Goal: Task Accomplishment & Management: Manage account settings

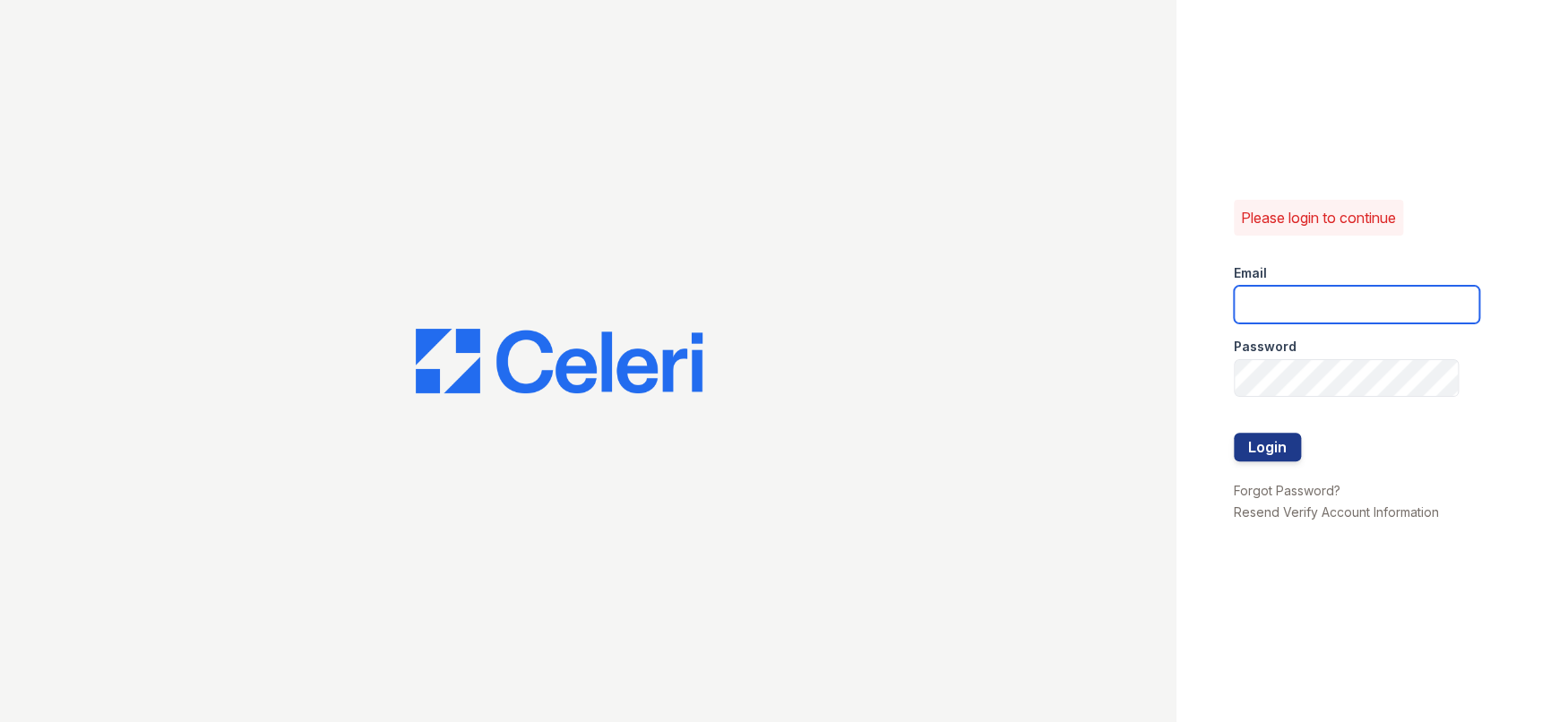
click at [1260, 299] on input "email" at bounding box center [1356, 305] width 245 height 38
type input "[EMAIL_ADDRESS][DOMAIN_NAME]"
click at [1277, 444] on button "Login" at bounding box center [1267, 447] width 67 height 29
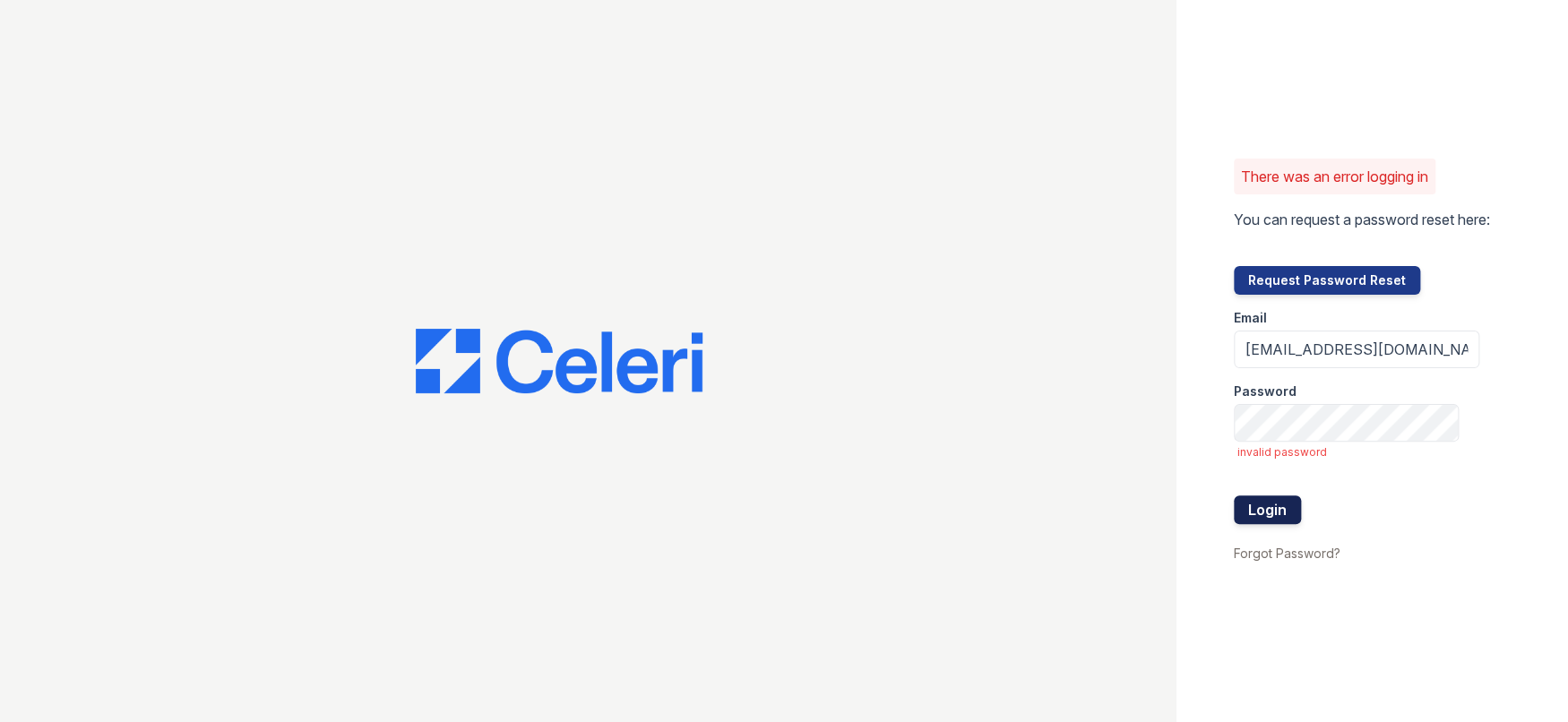
click at [1261, 506] on button "Login" at bounding box center [1267, 510] width 67 height 29
click at [1277, 285] on button "Request Password Reset" at bounding box center [1326, 281] width 186 height 29
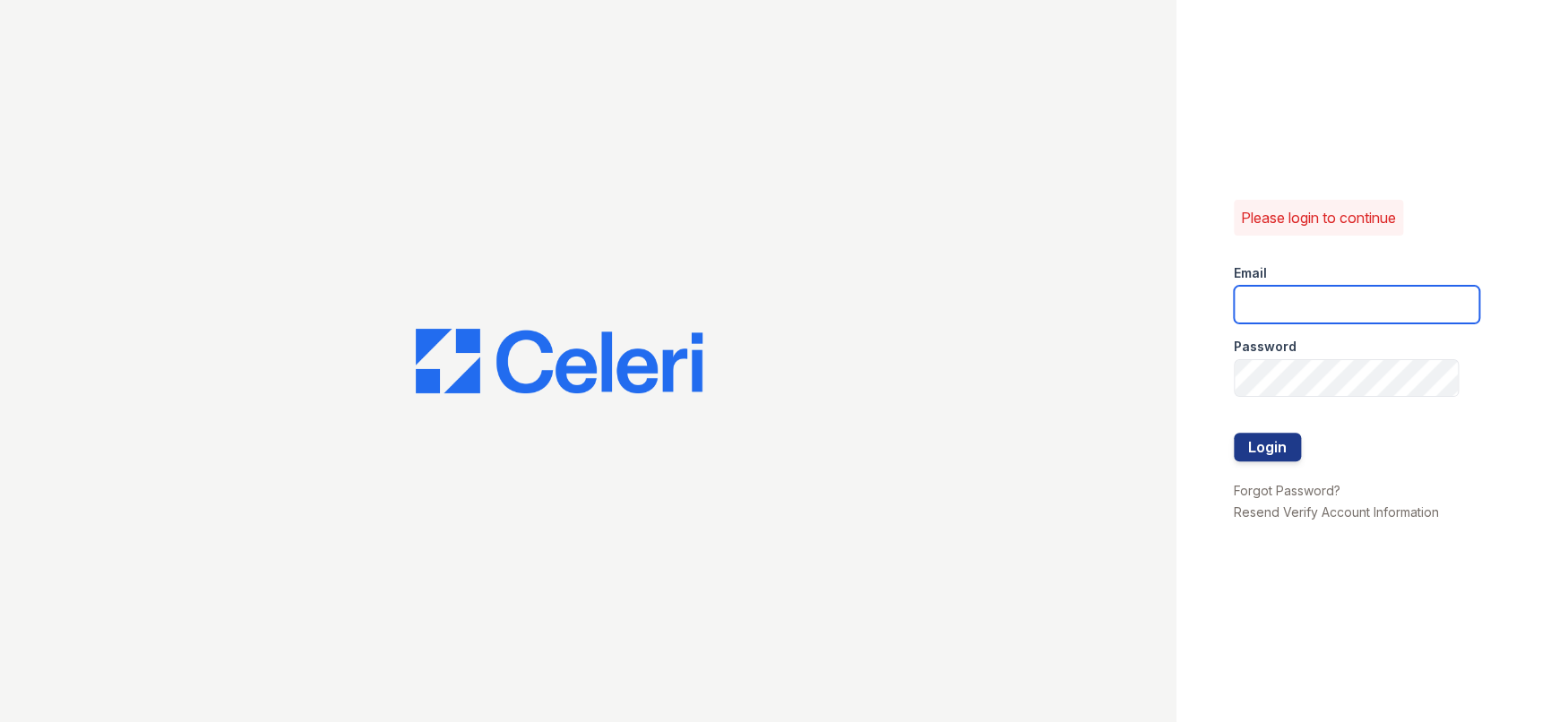
click at [1270, 308] on input "email" at bounding box center [1356, 305] width 245 height 38
type input "[EMAIL_ADDRESS][DOMAIN_NAME]"
click at [1266, 440] on button "Login" at bounding box center [1267, 447] width 67 height 29
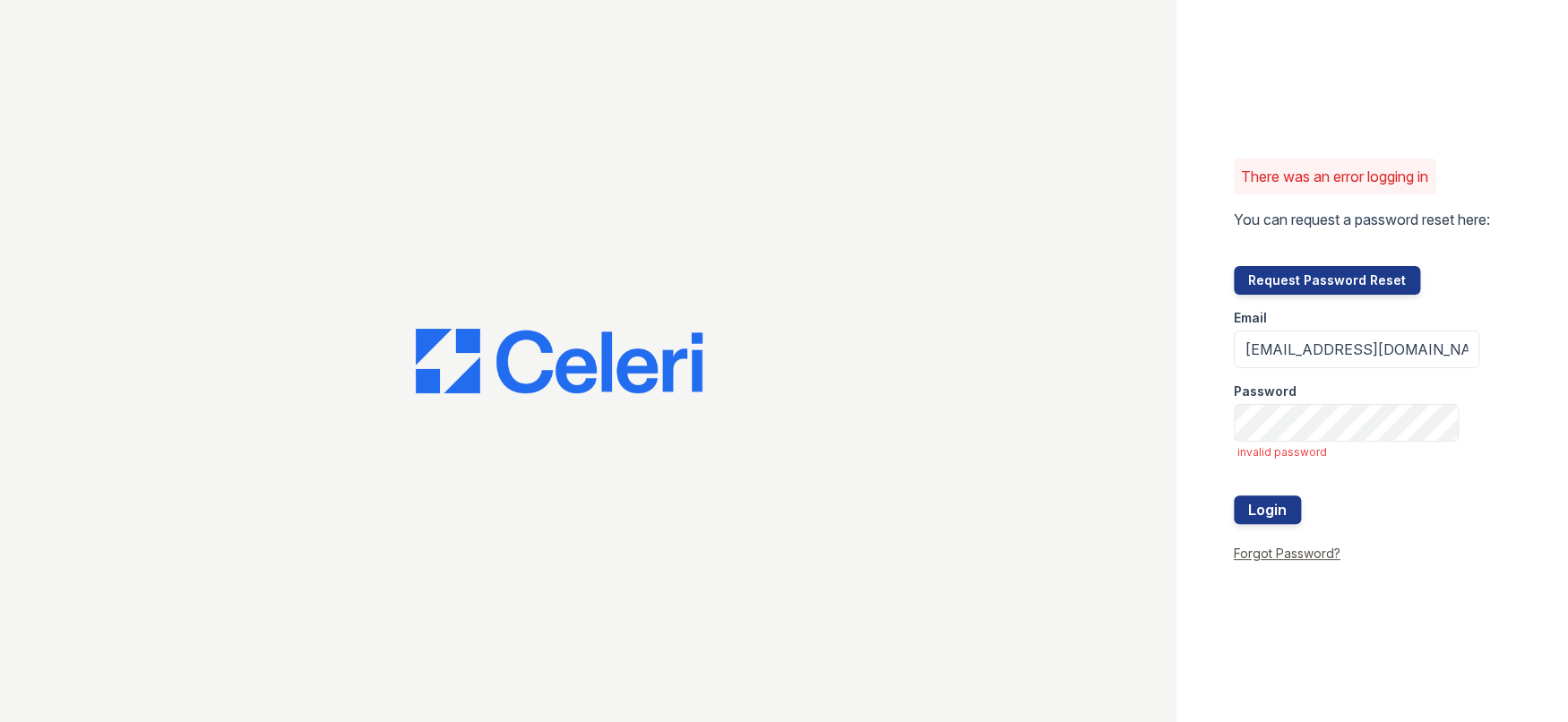
click at [1280, 552] on link "Forgot Password?" at bounding box center [1287, 553] width 107 height 15
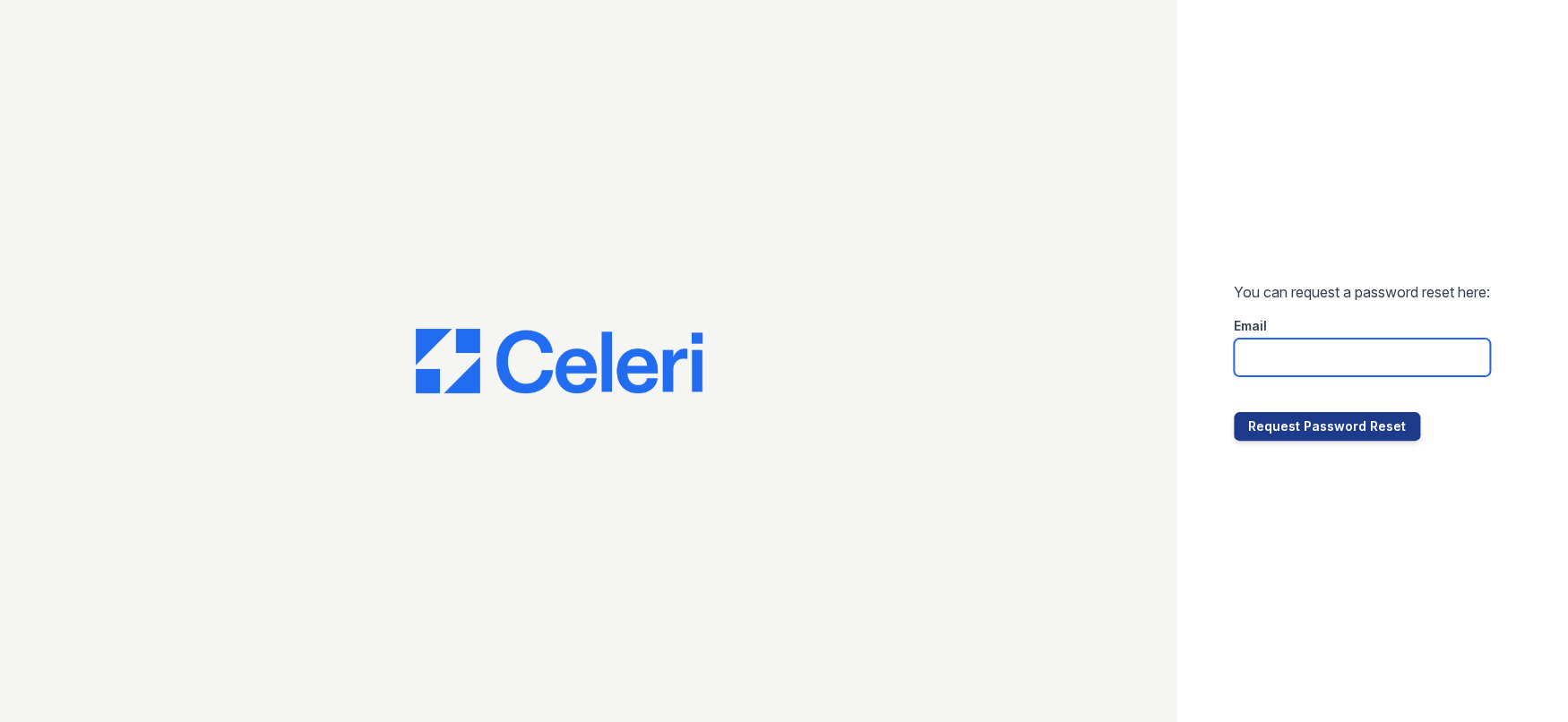
click at [1288, 355] on input "email" at bounding box center [1361, 358] width 256 height 38
type input "theoaksmgr@thewoodruffway.com"
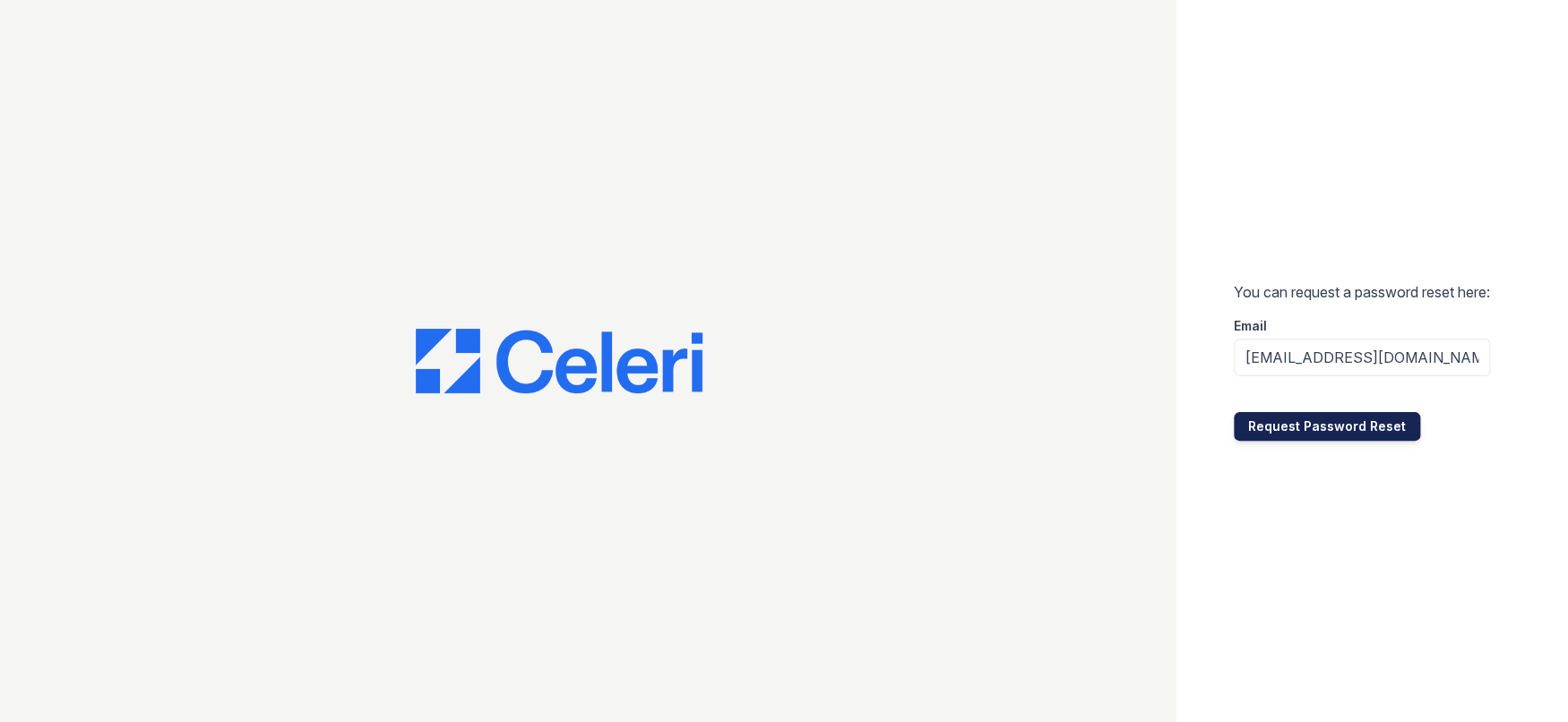
click at [1347, 433] on button "Request Password Reset" at bounding box center [1326, 426] width 186 height 29
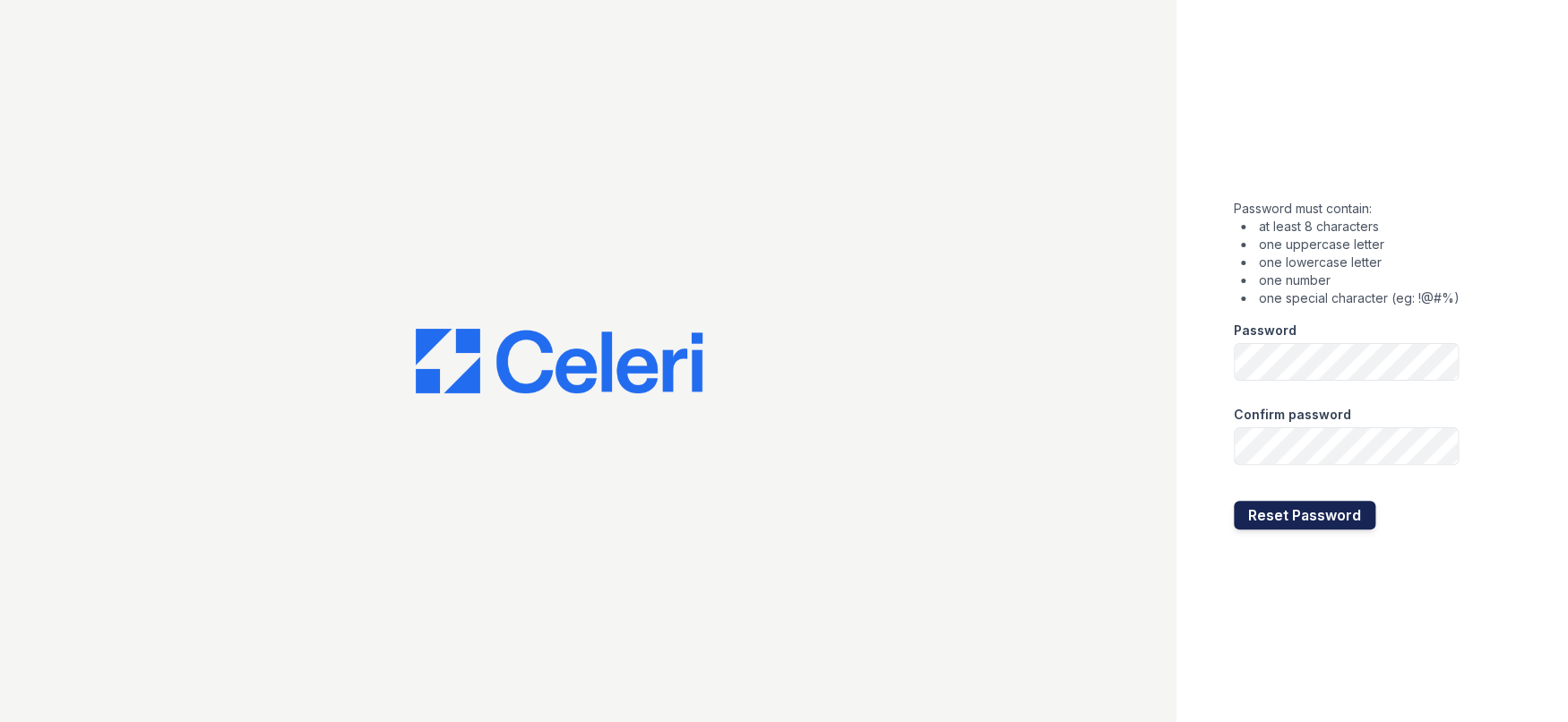
click at [1267, 515] on button "Reset Password" at bounding box center [1304, 515] width 141 height 29
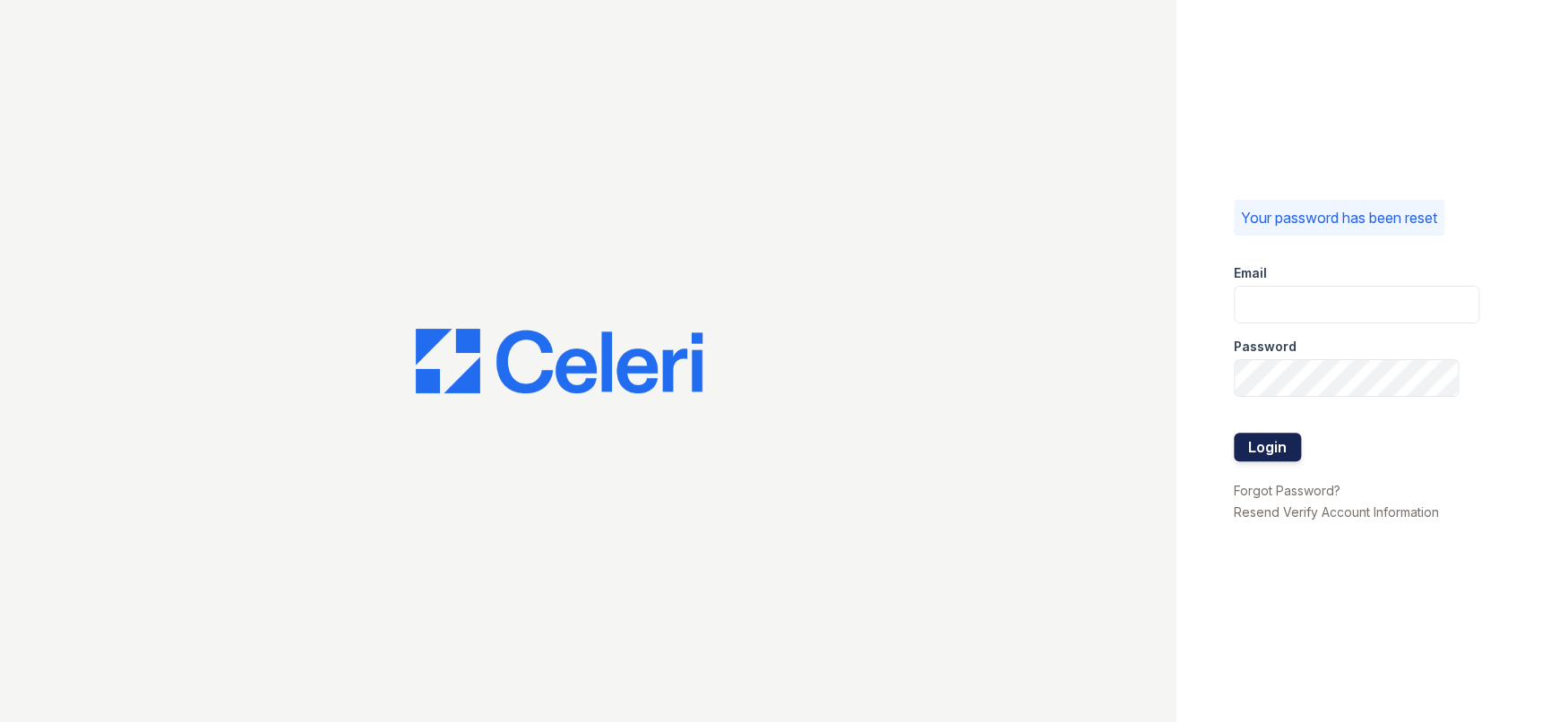
type input "[EMAIL_ADDRESS][DOMAIN_NAME]"
click at [1270, 454] on button "Login" at bounding box center [1267, 447] width 67 height 29
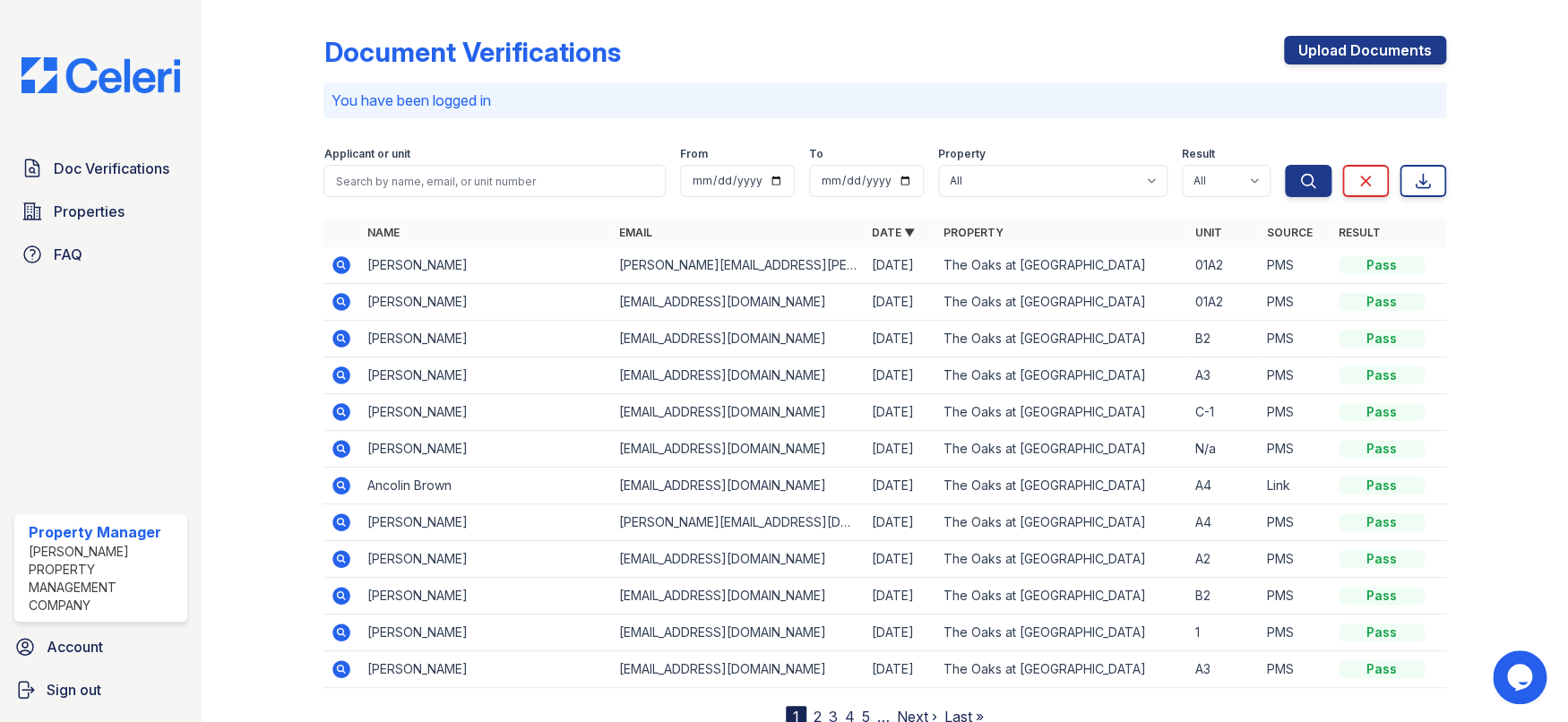
click at [353, 261] on td at bounding box center [342, 265] width 36 height 37
click at [339, 305] on icon at bounding box center [343, 302] width 18 height 18
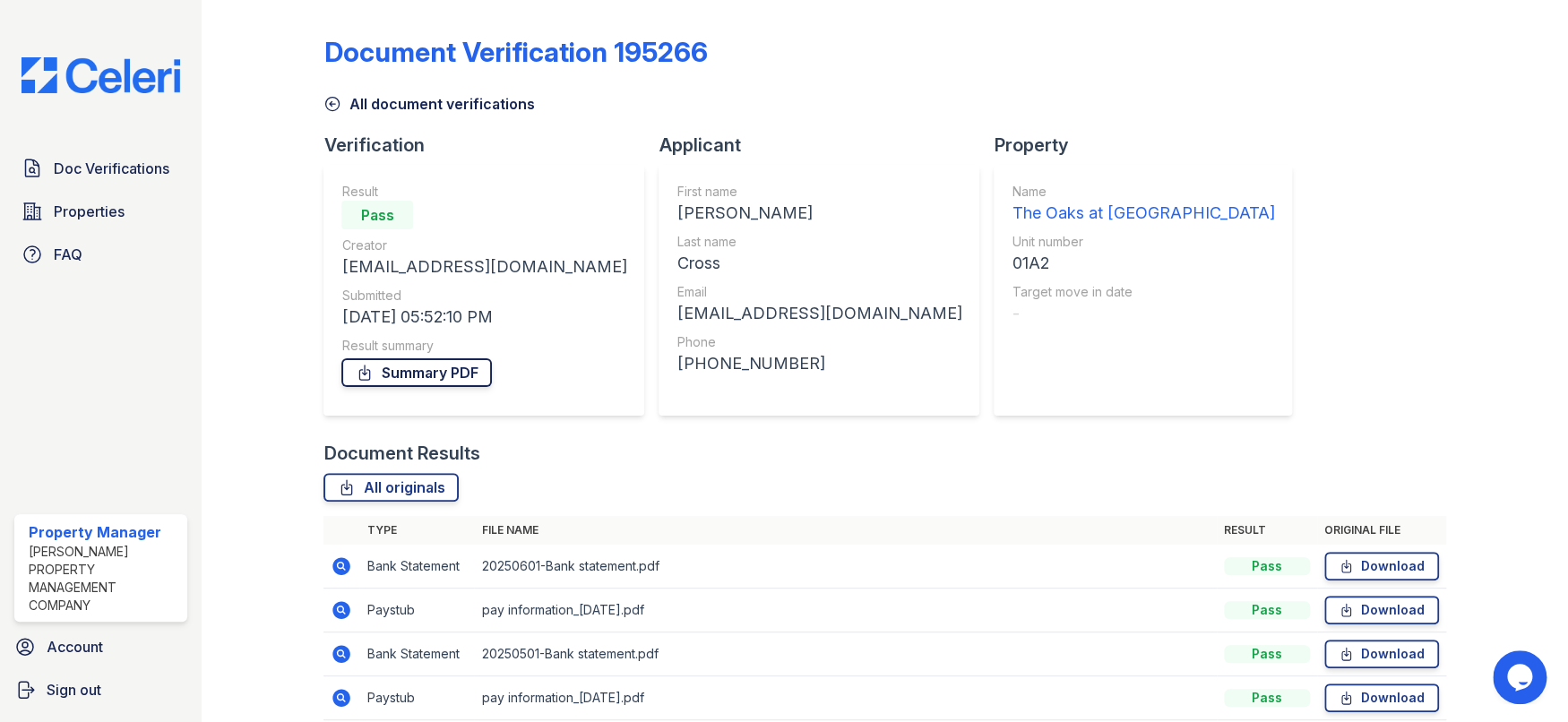
click at [371, 370] on icon at bounding box center [365, 373] width 18 height 18
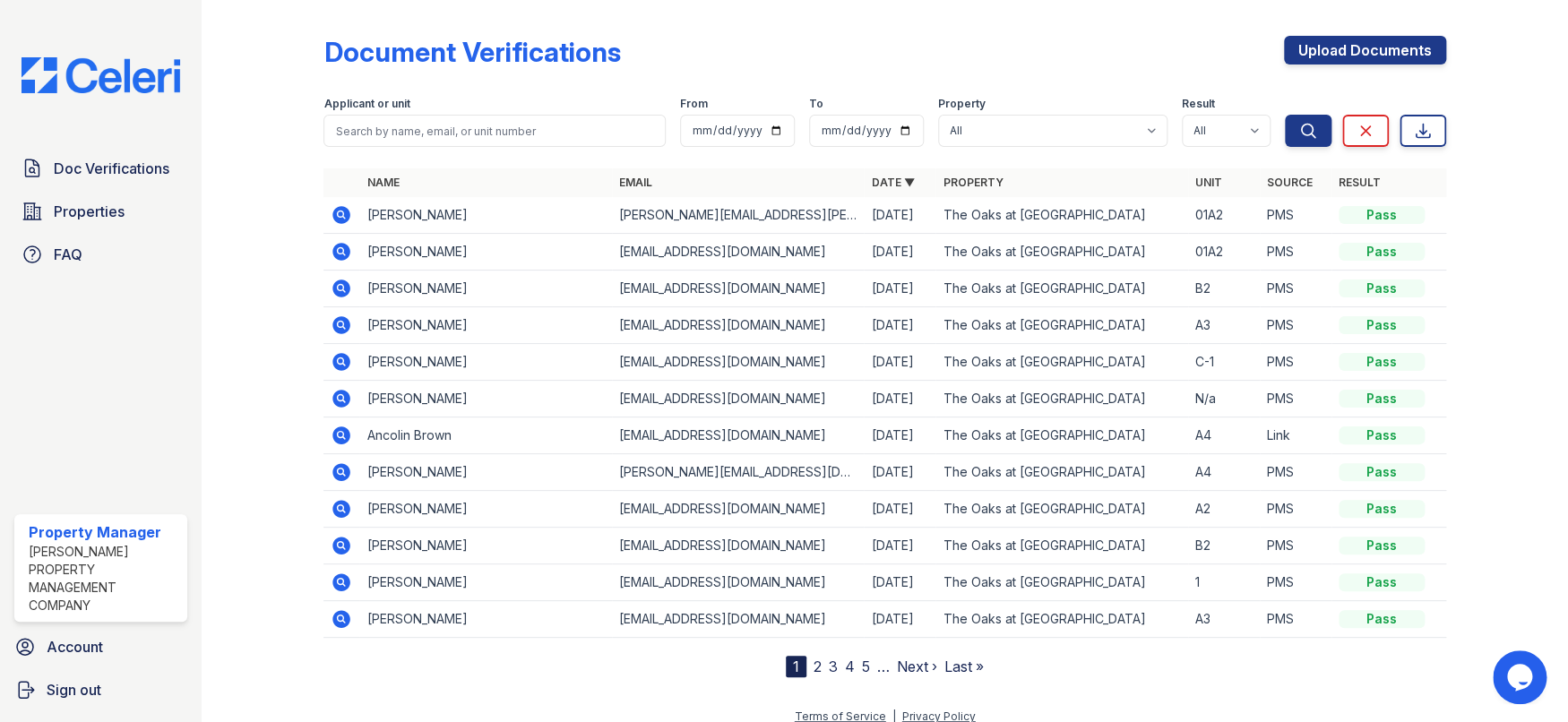
click at [343, 212] on icon at bounding box center [343, 215] width 18 height 18
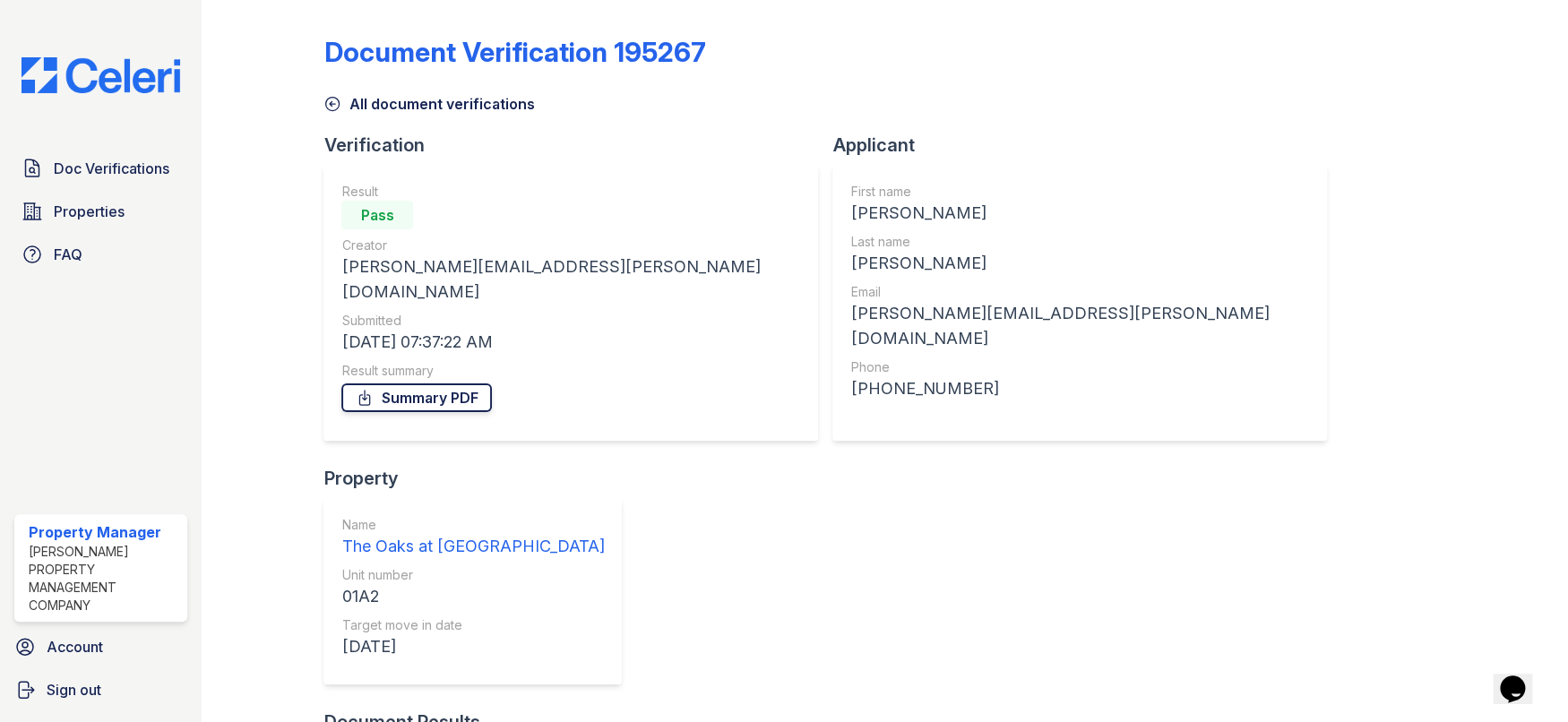
click at [406, 383] on link "Summary PDF" at bounding box center [416, 397] width 150 height 29
